Goal: Complete application form: Complete application form

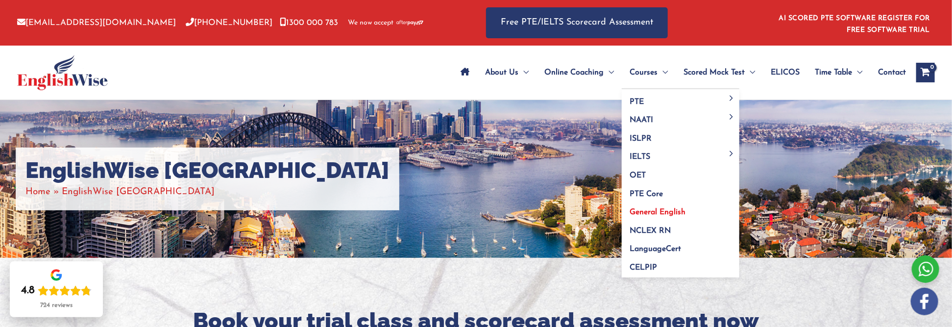
click at [666, 212] on span "General English" at bounding box center [658, 212] width 56 height 8
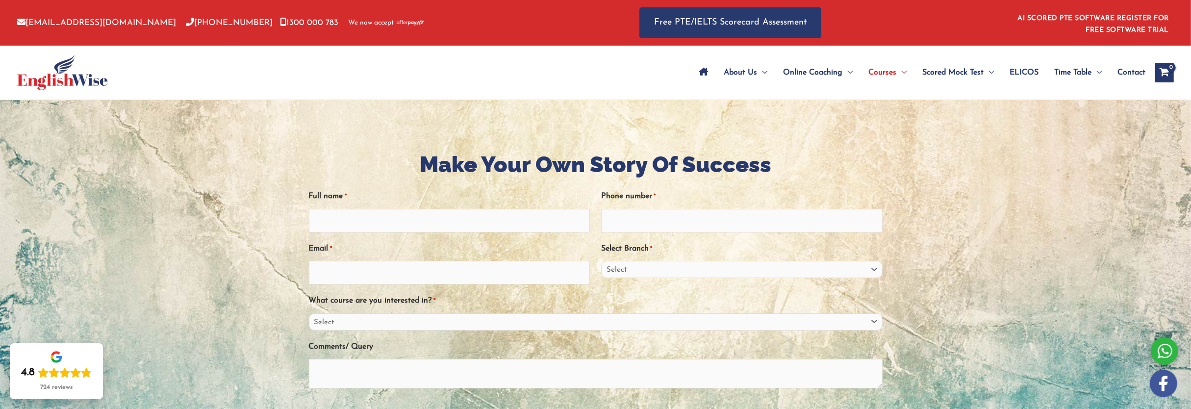
click at [952, 208] on div at bounding box center [595, 320] width 1191 height 440
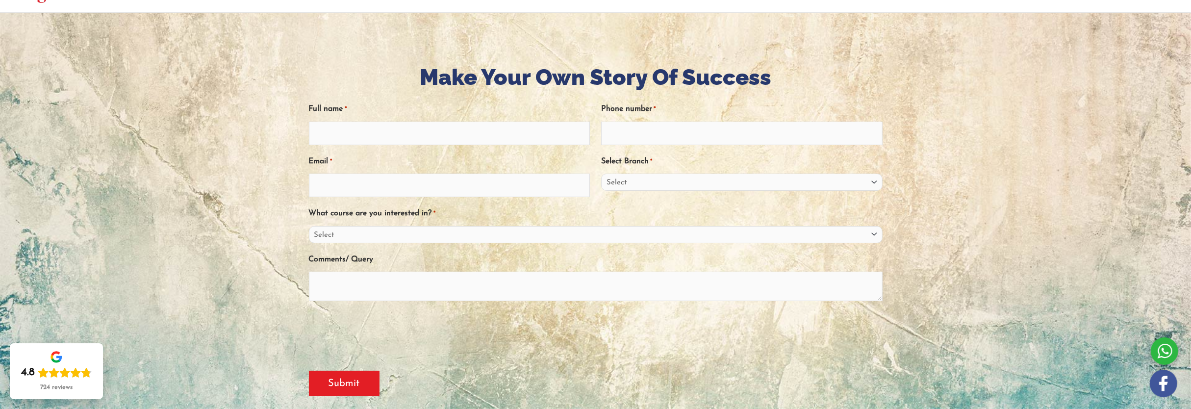
scroll to position [123, 0]
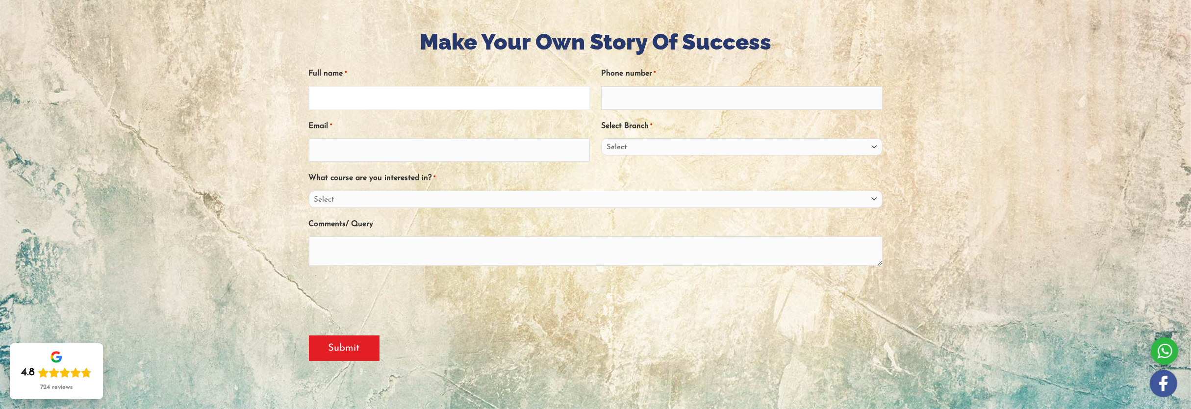
click at [470, 100] on input "Full name *" at bounding box center [449, 98] width 281 height 24
type input "[PERSON_NAME]"
type input "0451521925"
type input "[EMAIL_ADDRESS][DOMAIN_NAME]"
click at [721, 152] on select "Select [GEOGRAPHIC_DATA] [GEOGRAPHIC_DATA] [GEOGRAPHIC_DATA] EnglishWise Global…" at bounding box center [741, 146] width 281 height 17
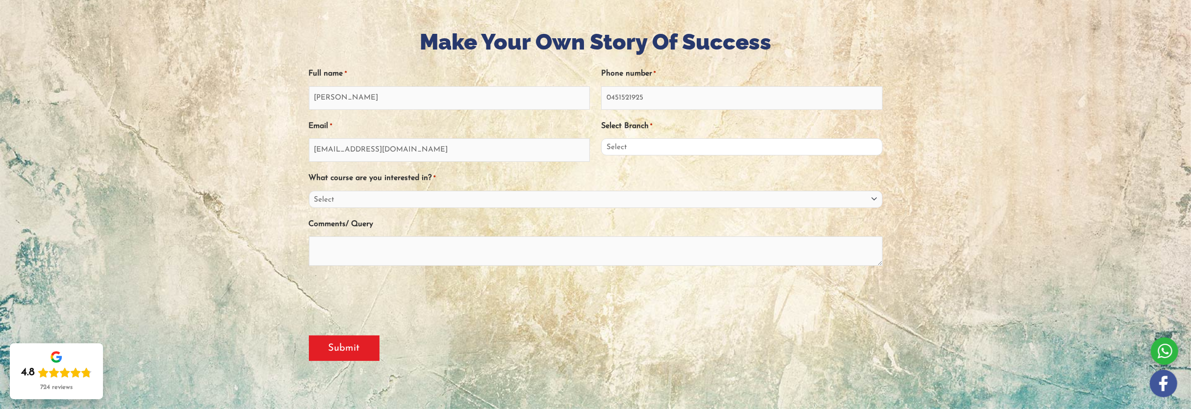
select select "[GEOGRAPHIC_DATA]"
click at [601, 138] on select "Select [GEOGRAPHIC_DATA] [GEOGRAPHIC_DATA] [GEOGRAPHIC_DATA] EnglishWise Global…" at bounding box center [741, 146] width 281 height 17
click at [514, 196] on select "Select PTE NAATI IELTS OET General English" at bounding box center [595, 199] width 573 height 17
select select "General English"
click at [309, 191] on select "Select PTE NAATI IELTS OET General English" at bounding box center [595, 199] width 573 height 17
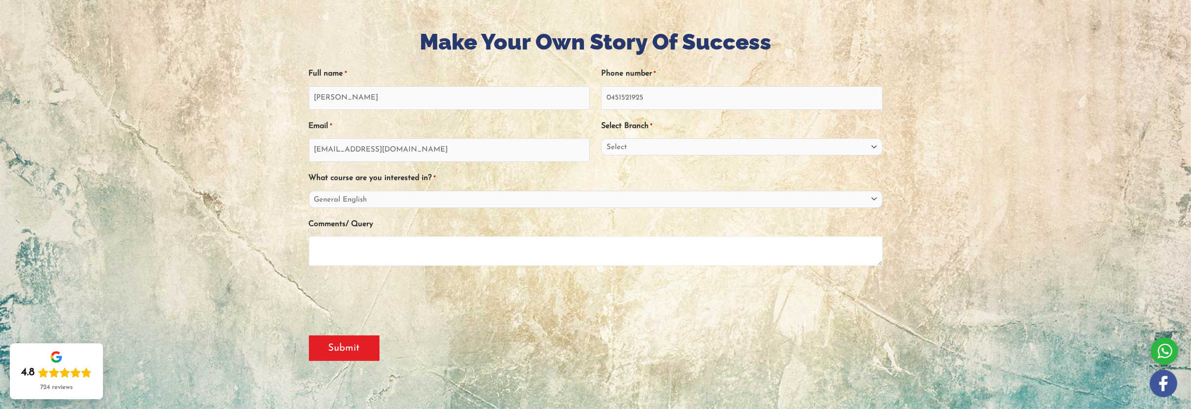
click at [504, 246] on textarea "Comments/ Query" at bounding box center [595, 250] width 573 height 29
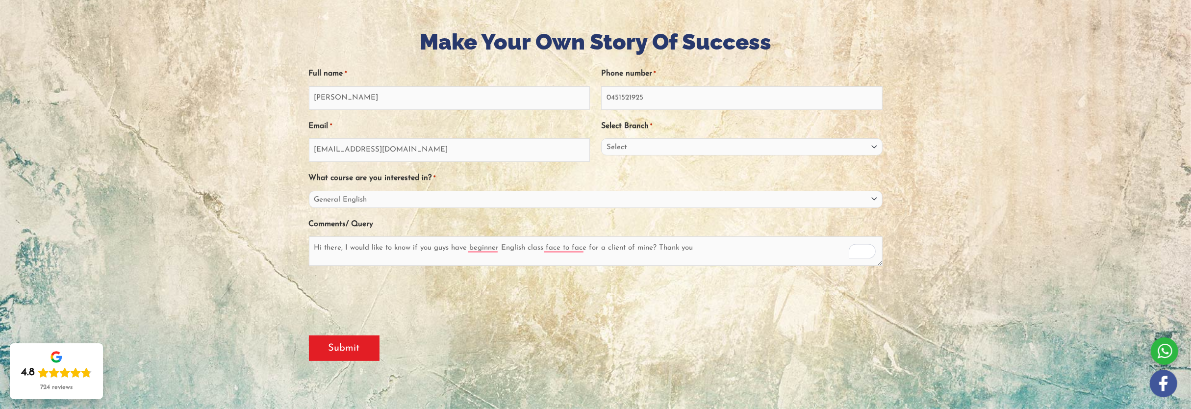
click at [578, 272] on div "Full name * [PERSON_NAME] Phone number * [PHONE_NUMBER] Email * [EMAIL_ADDRESS]…" at bounding box center [595, 187] width 573 height 260
click at [700, 251] on textarea "Hi there, I would like to know if you guys have a beginner English class face-t…" at bounding box center [595, 250] width 573 height 29
type textarea "Hi there, I would like to know if you guys have a beginner English class face-t…"
click at [344, 326] on input "Submit" at bounding box center [344, 347] width 71 height 25
